Goal: Task Accomplishment & Management: Manage account settings

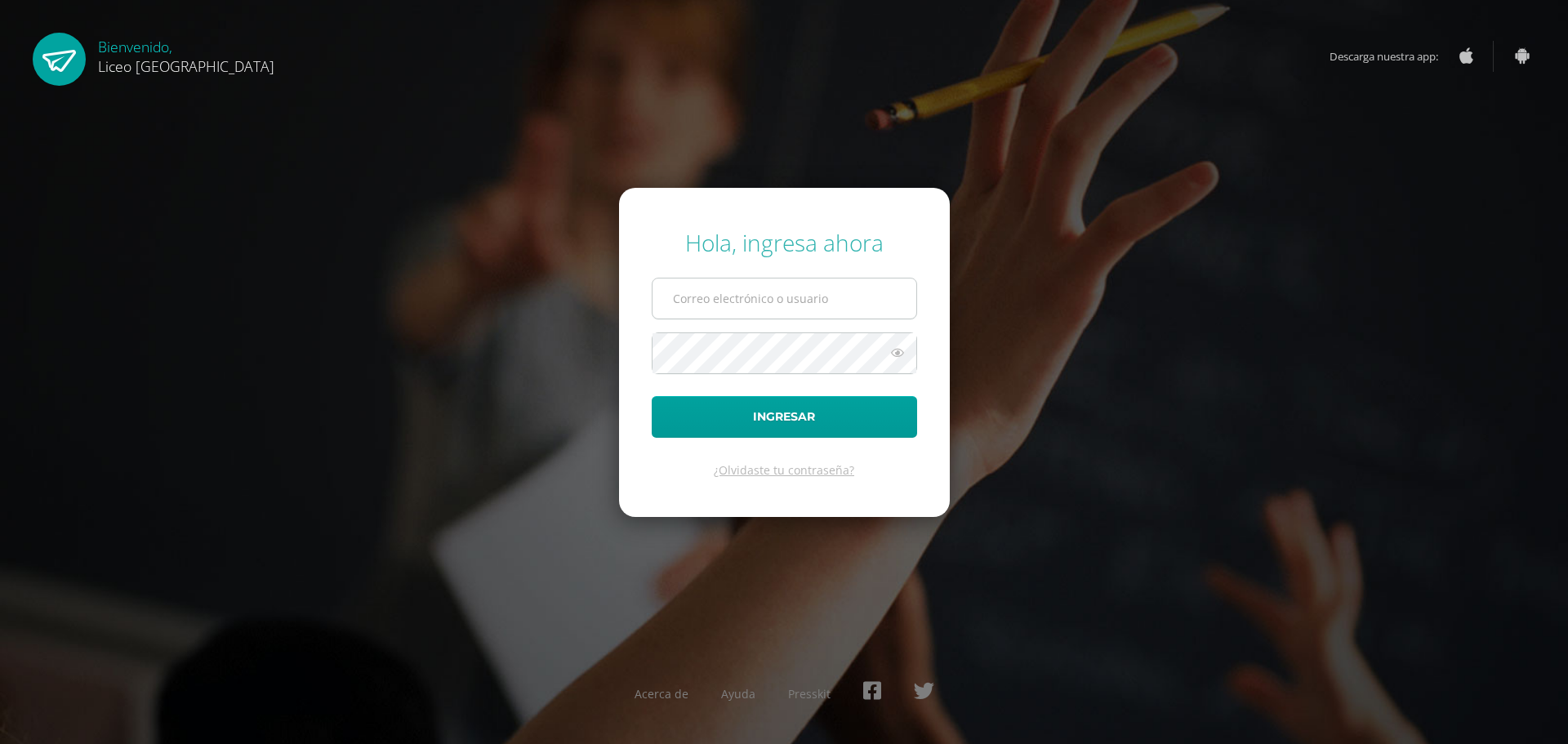
click at [781, 297] on input "text" at bounding box center [785, 298] width 264 height 40
type input "20192270"
click at [804, 412] on button "Ingresar" at bounding box center [784, 416] width 265 height 42
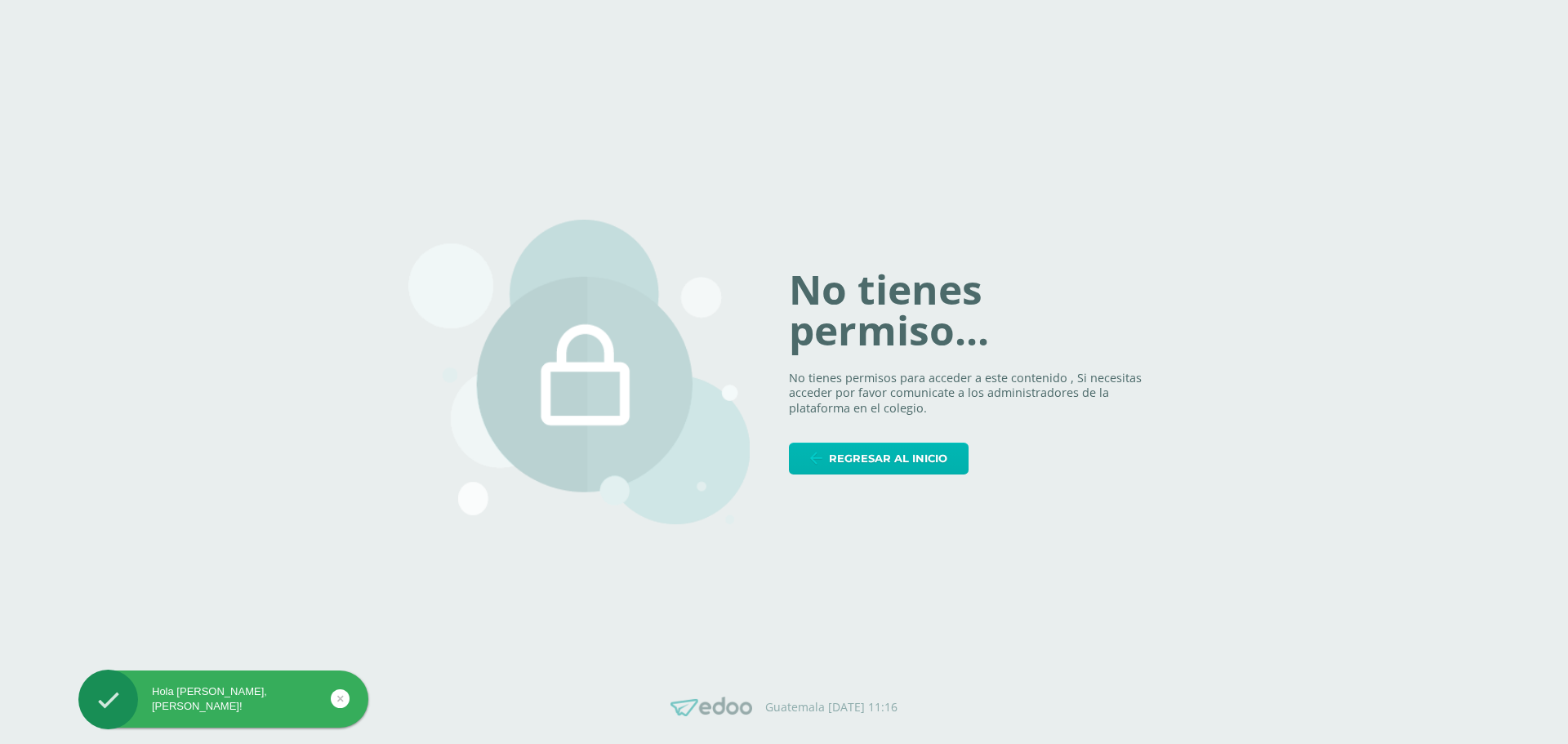
click at [882, 458] on span "Regresar al inicio" at bounding box center [888, 458] width 118 height 30
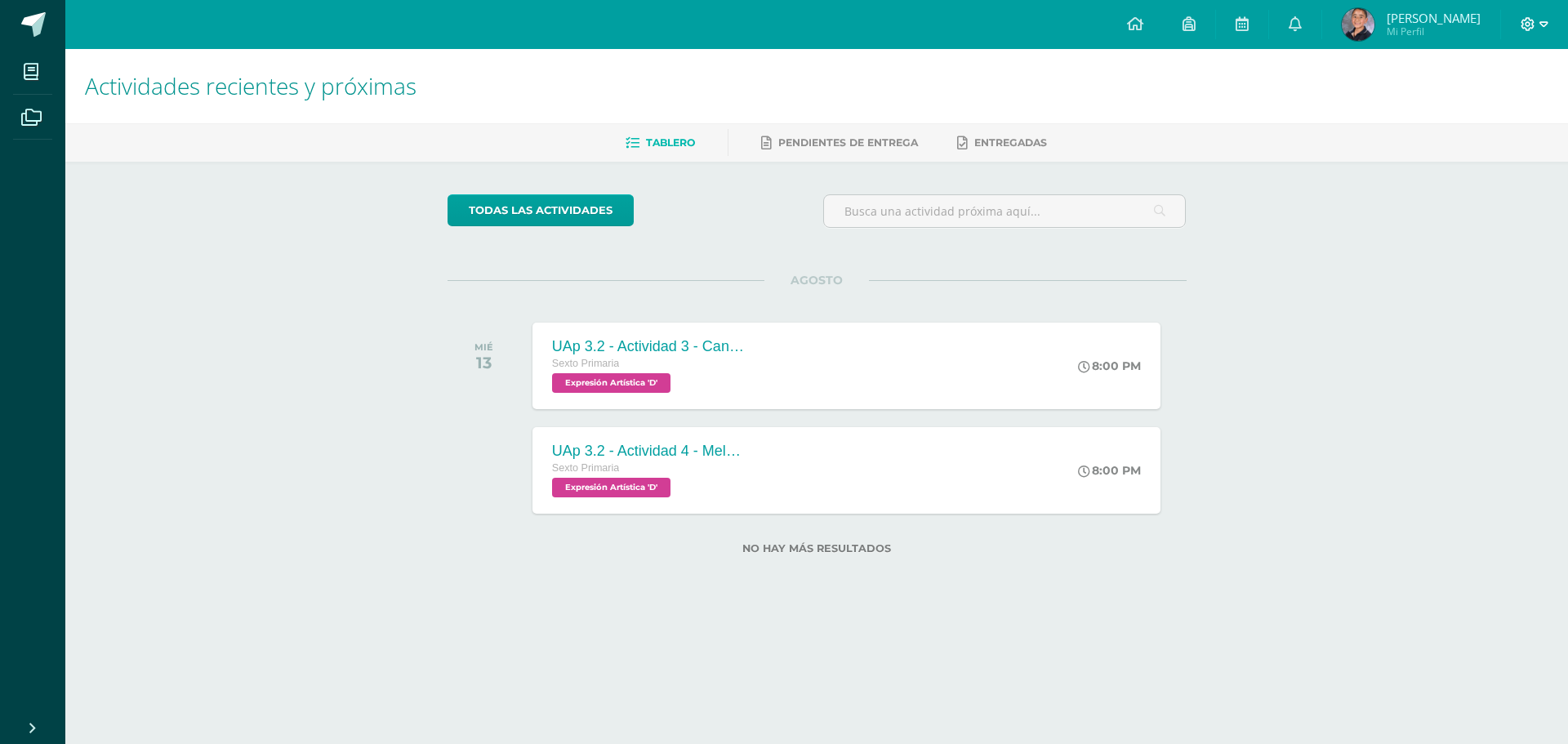
click at [1528, 16] on span at bounding box center [1535, 24] width 28 height 18
click at [1472, 111] on span "Cerrar sesión" at bounding box center [1492, 111] width 74 height 16
